Goal: Task Accomplishment & Management: Complete application form

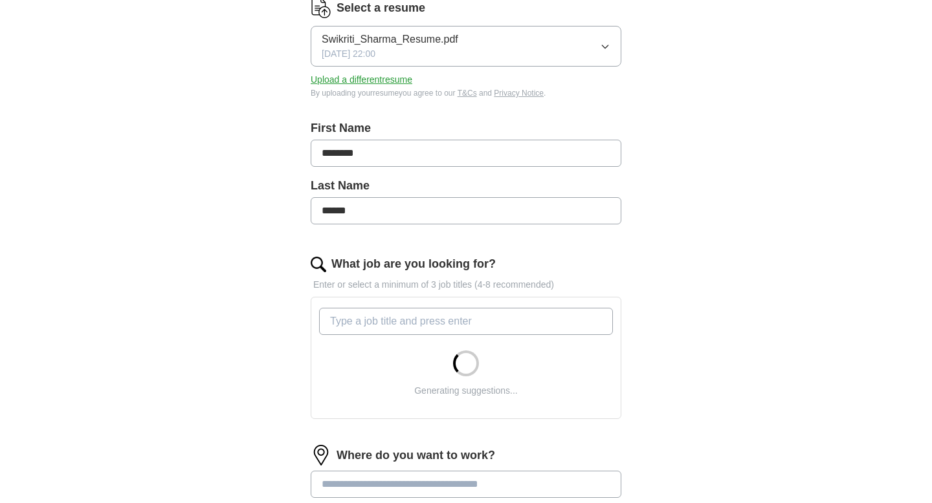
scroll to position [195, 0]
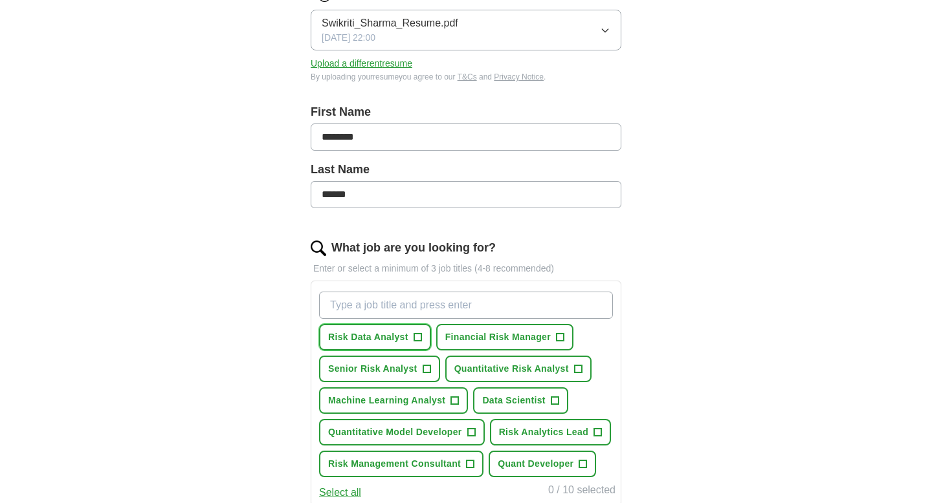
click at [408, 336] on button "Risk Data Analyst +" at bounding box center [375, 337] width 112 height 27
click at [481, 364] on span "Quantitative Risk Analyst" at bounding box center [511, 369] width 115 height 14
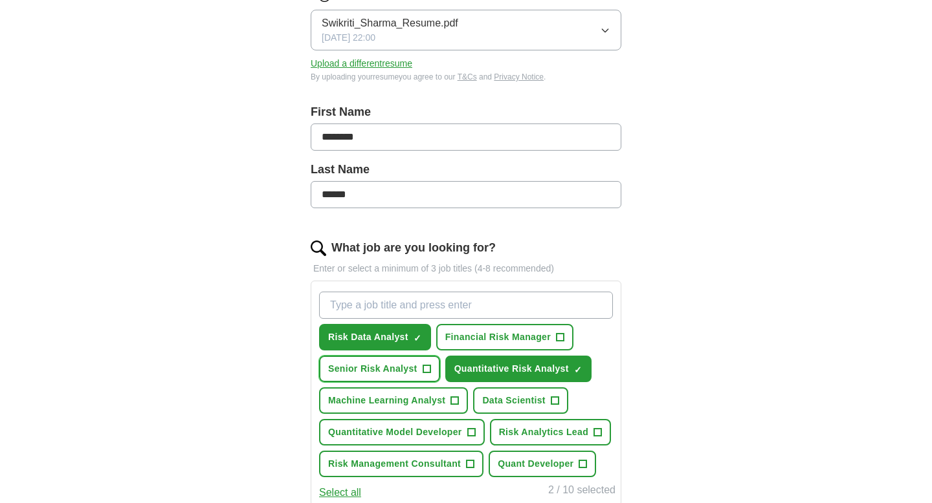
click at [399, 363] on span "Senior Risk Analyst" at bounding box center [372, 369] width 89 height 14
click at [410, 431] on span "Quantitative Model Developer" at bounding box center [395, 433] width 134 height 14
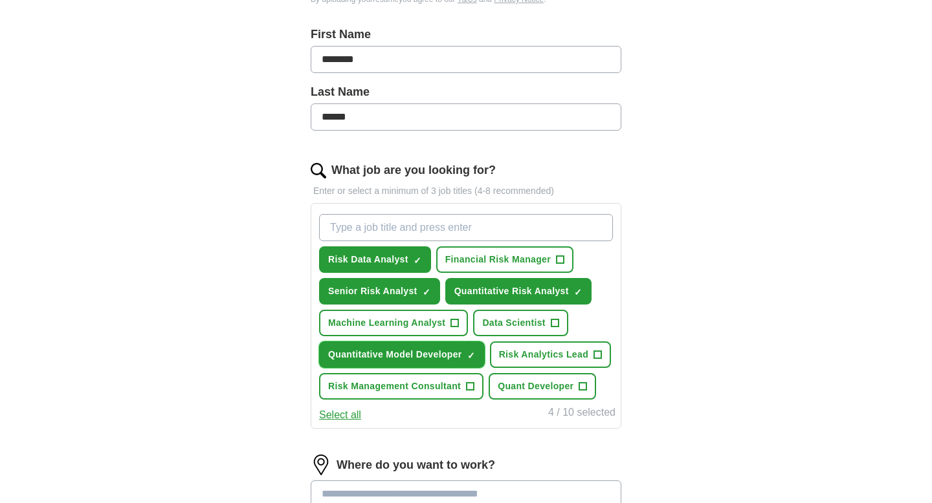
scroll to position [299, 0]
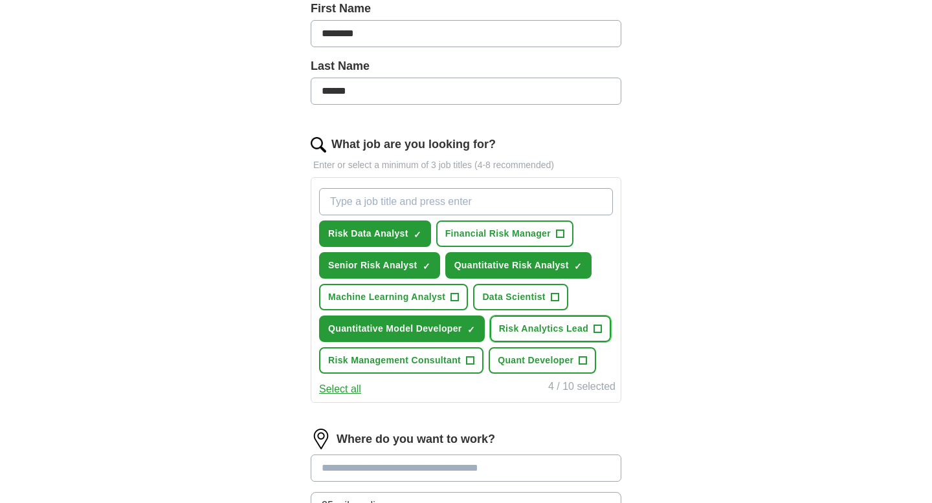
click at [553, 331] on span "Risk Analytics Lead" at bounding box center [543, 329] width 89 height 14
click at [537, 351] on button "Quant Developer +" at bounding box center [542, 360] width 107 height 27
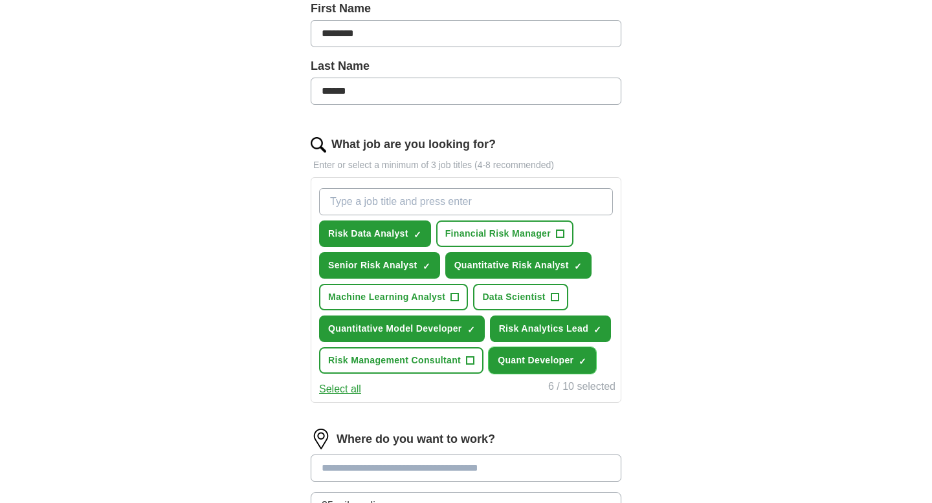
click at [537, 351] on button "Quant Developer ✓ ×" at bounding box center [542, 360] width 107 height 27
click at [441, 368] on button "Risk Management Consultant +" at bounding box center [401, 360] width 164 height 27
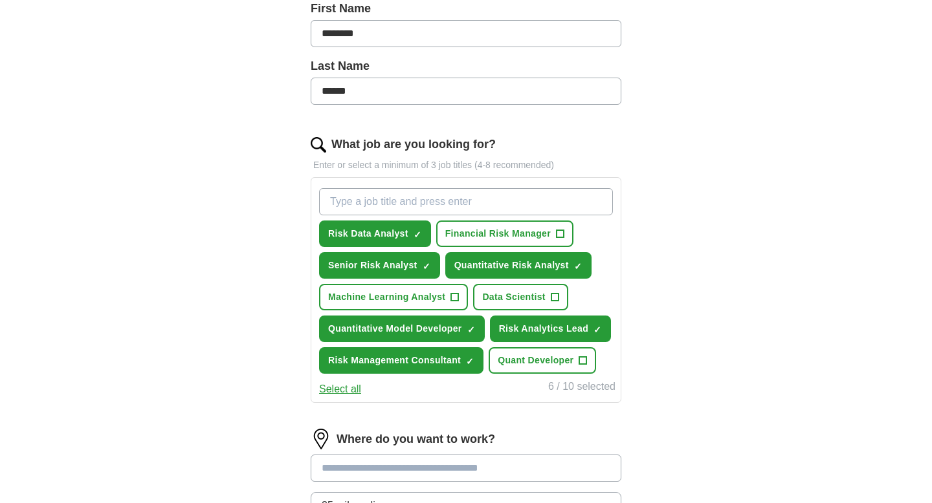
click at [331, 398] on div "Risk Data Analyst ✓ × Financial Risk Manager + Senior Risk Analyst ✓ × Quantita…" at bounding box center [466, 290] width 311 height 226
click at [334, 393] on button "Select all" at bounding box center [340, 390] width 42 height 16
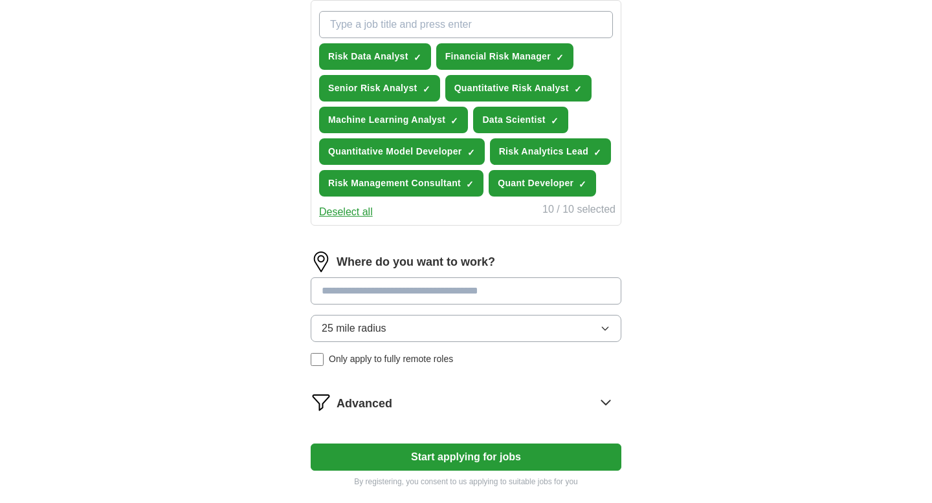
scroll to position [486, 0]
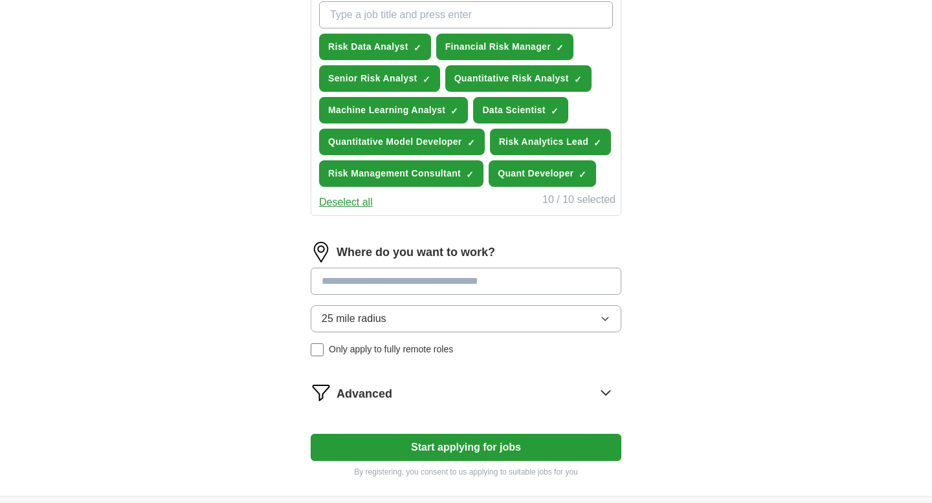
click at [422, 287] on input at bounding box center [466, 281] width 311 height 27
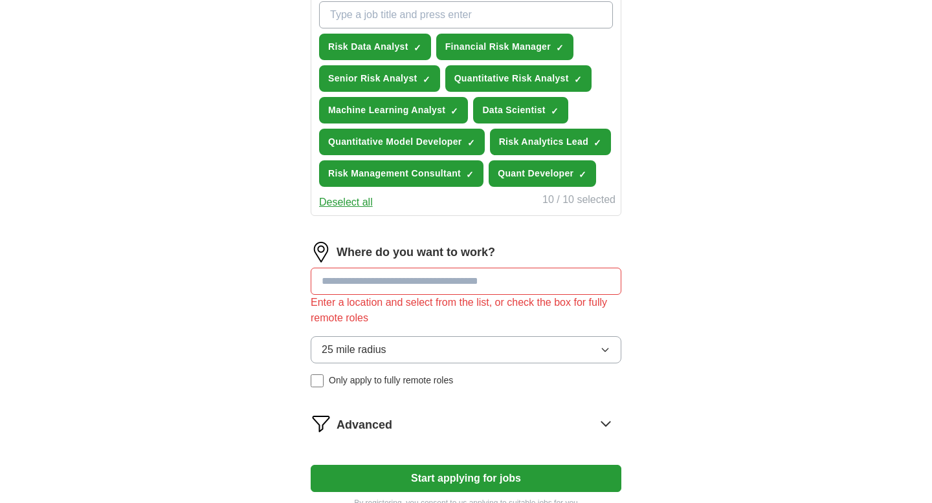
click at [446, 454] on form "Select a resume Swikriti_Sharma_Resume.pdf [DATE] 22:00 Upload a different resu…" at bounding box center [466, 100] width 311 height 819
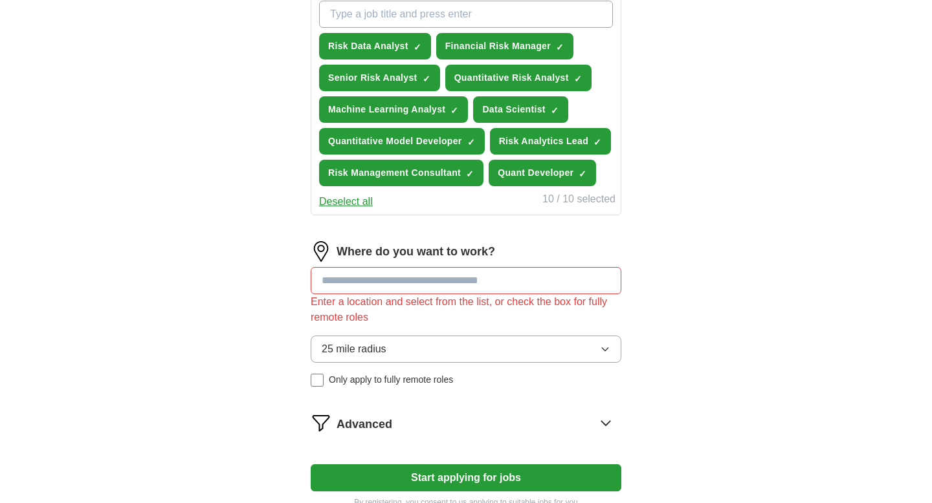
click at [439, 285] on input at bounding box center [466, 280] width 311 height 27
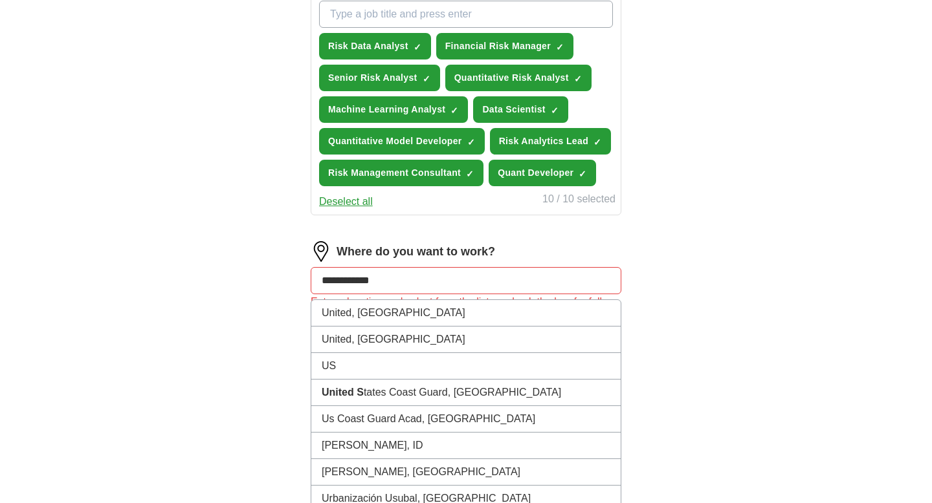
type input "**********"
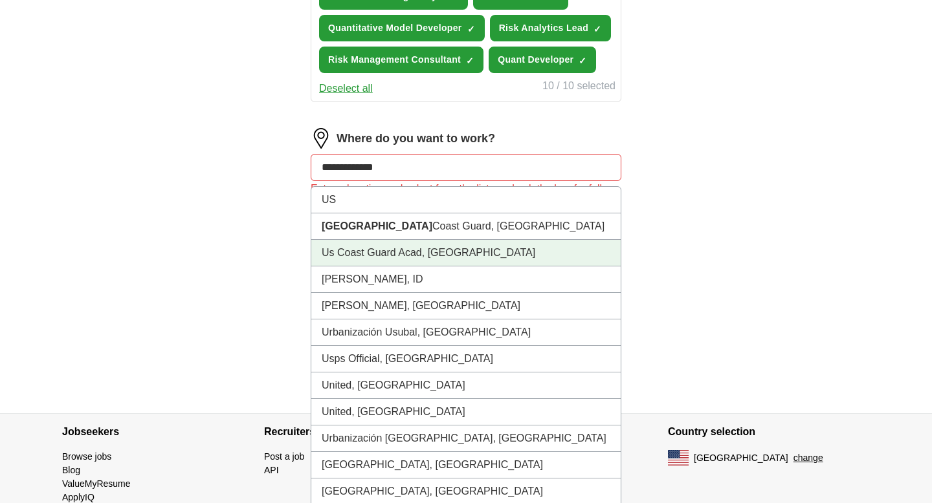
scroll to position [641, 0]
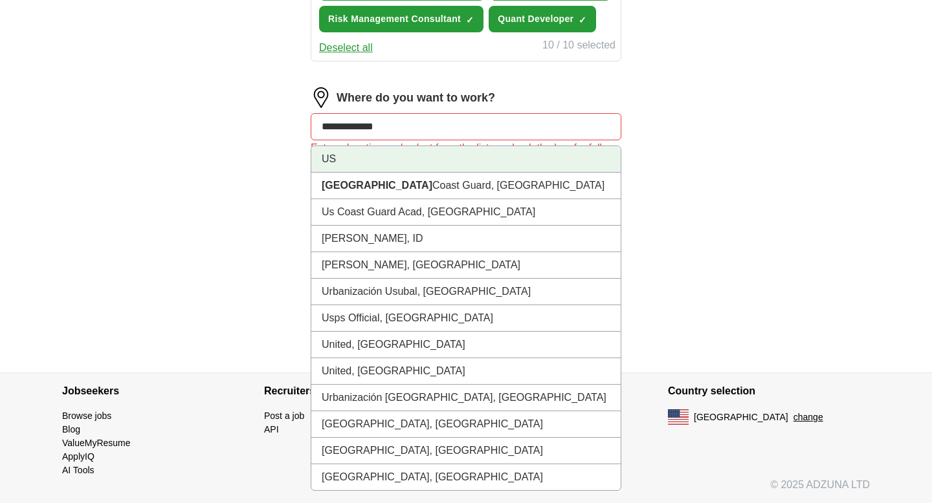
click at [417, 160] on li "US" at bounding box center [465, 159] width 309 height 27
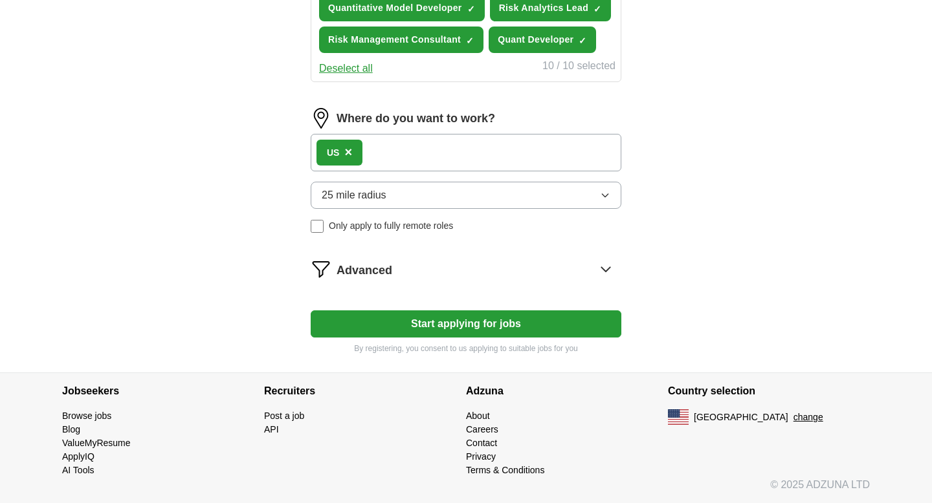
scroll to position [620, 0]
click at [496, 321] on button "Start applying for jobs" at bounding box center [466, 324] width 311 height 27
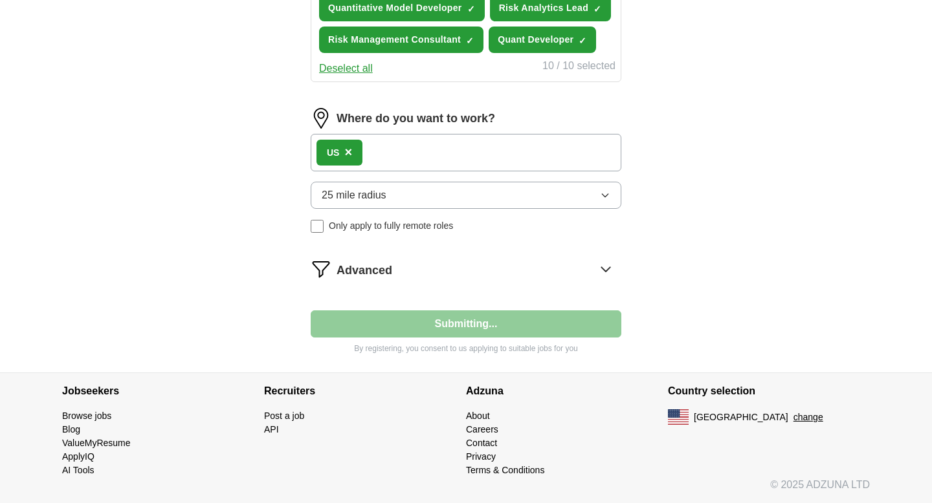
select select "**"
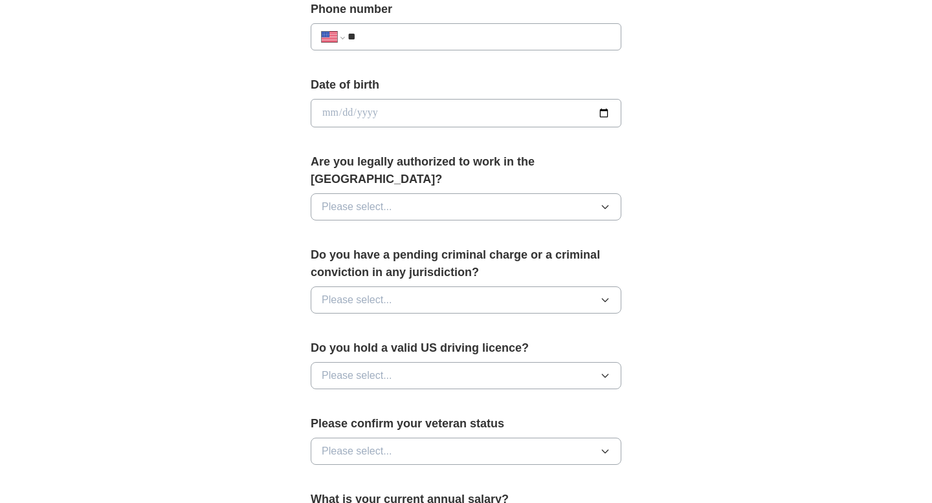
scroll to position [828, 0]
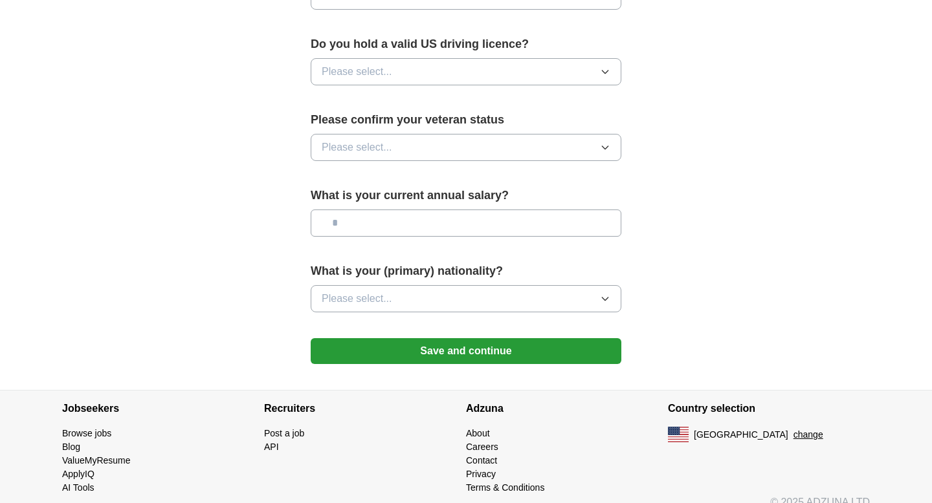
click at [494, 338] on button "Save and continue" at bounding box center [466, 351] width 311 height 26
